Goal: Communication & Community: Answer question/provide support

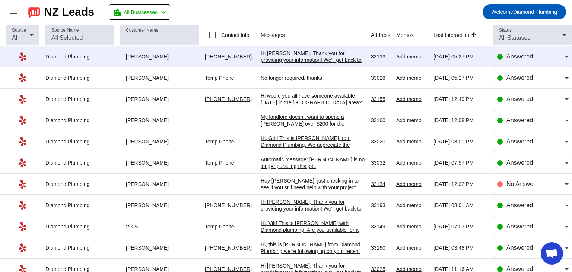
click at [305, 60] on div "Hi [PERSON_NAME], Thank you for providing your information! We'll get back to y…" at bounding box center [313, 60] width 104 height 20
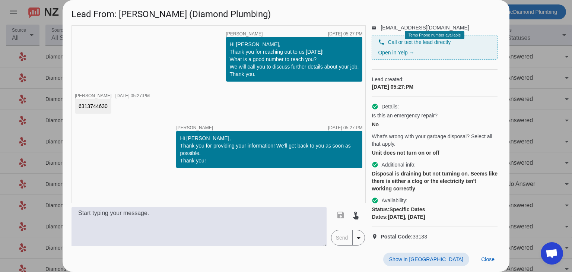
scroll to position [58, 0]
click at [486, 257] on span "Close" at bounding box center [487, 259] width 13 height 6
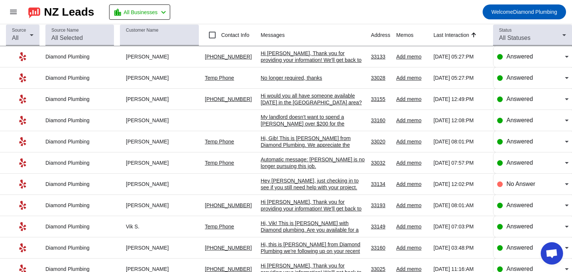
click at [307, 79] on div "No longer required, thanks" at bounding box center [313, 78] width 104 height 7
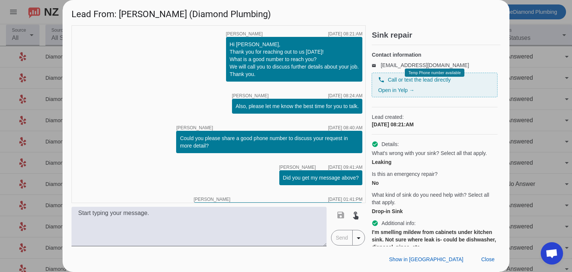
scroll to position [161, 0]
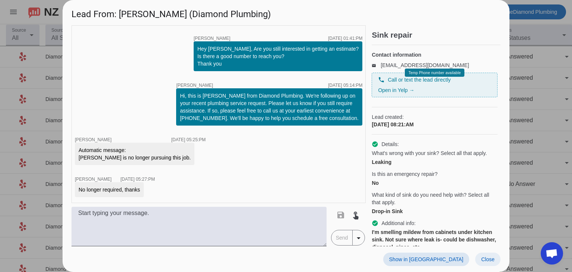
click at [485, 259] on span "Close" at bounding box center [487, 259] width 13 height 6
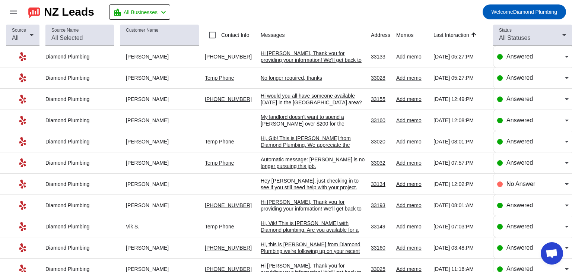
click at [314, 78] on div "No longer required, thanks" at bounding box center [313, 78] width 104 height 7
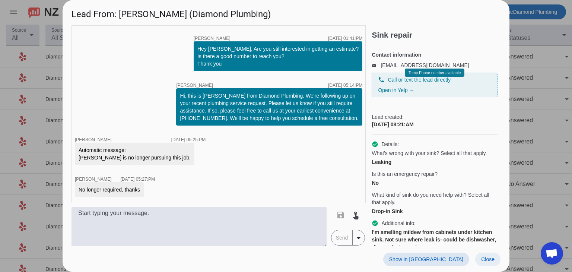
click at [492, 263] on span at bounding box center [487, 259] width 25 height 13
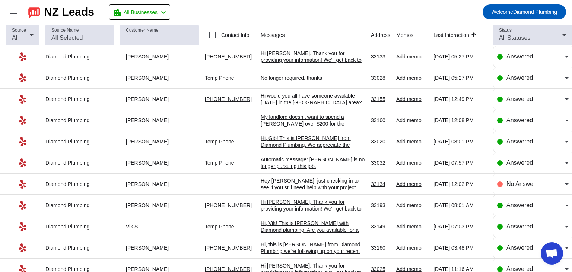
click at [305, 56] on div "Hi [PERSON_NAME], Thank you for providing your information! We'll get back to y…" at bounding box center [313, 60] width 104 height 20
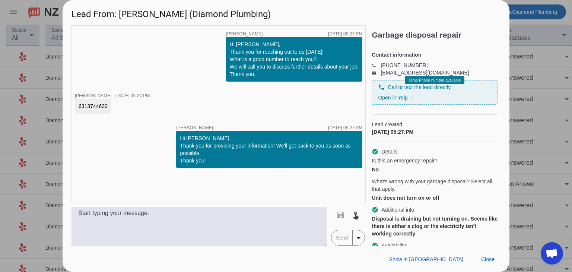
drag, startPoint x: 107, startPoint y: 105, endPoint x: 82, endPoint y: 105, distance: 25.0
click at [70, 104] on div "timer close [PERSON_NAME] [DATE] 05:27:PM Hi [PERSON_NAME], Thank you for reach…" at bounding box center [286, 135] width 447 height 221
copy div "6313744630"
drag, startPoint x: 122, startPoint y: 14, endPoint x: 160, endPoint y: 15, distance: 38.0
click at [168, 15] on h1 "Lead From: [PERSON_NAME] (Diamond Plumbing)" at bounding box center [286, 12] width 447 height 25
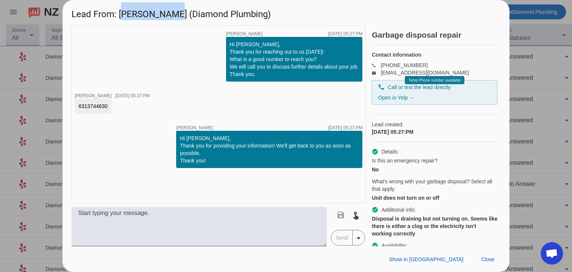
copy h1 "[PERSON_NAME]"
click at [361, 9] on h1 "Lead From: [PERSON_NAME] (Diamond Plumbing)" at bounding box center [286, 12] width 447 height 25
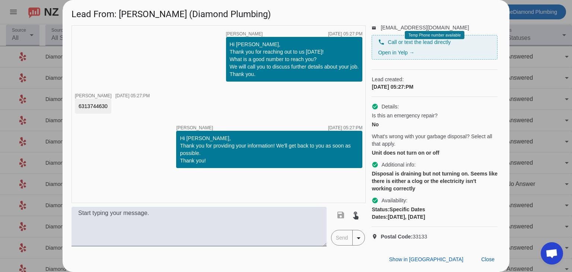
scroll to position [58, 0]
click at [483, 259] on span "Close" at bounding box center [487, 259] width 13 height 6
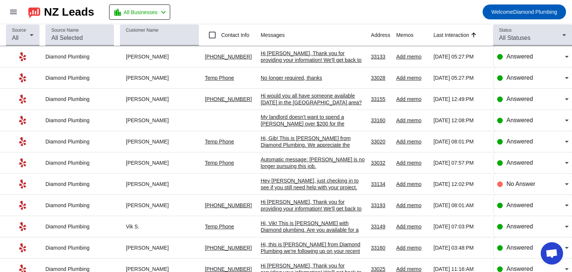
click at [302, 55] on div "Hi [PERSON_NAME], Thank you for providing your information! We'll get back to y…" at bounding box center [313, 60] width 104 height 20
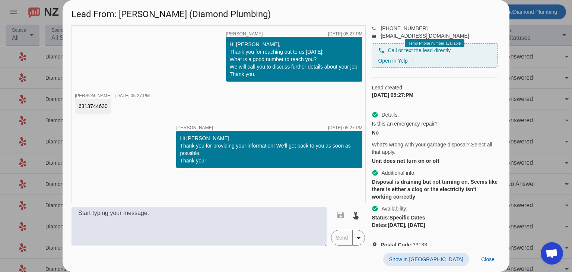
scroll to position [37, 0]
click at [481, 260] on span "Close" at bounding box center [487, 259] width 13 height 6
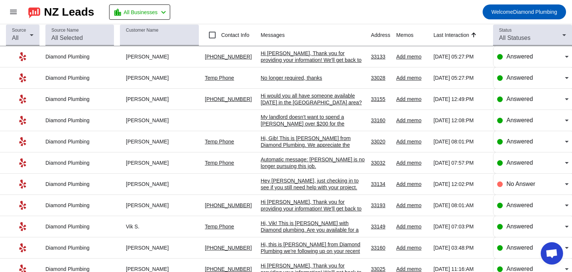
click at [307, 54] on div "Hi [PERSON_NAME], Thank you for providing your information! We'll get back to y…" at bounding box center [313, 60] width 104 height 20
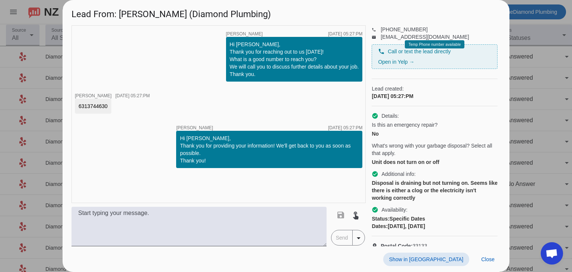
scroll to position [36, 0]
click at [491, 261] on span "Close" at bounding box center [487, 259] width 13 height 6
